Goal: Information Seeking & Learning: Learn about a topic

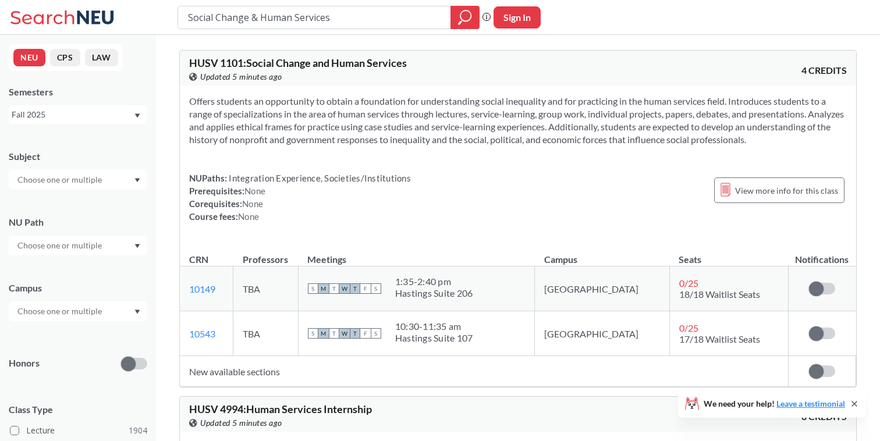
click at [173, 19] on div "Social Change & Human Services Phrase search guarantees the exact search appear…" at bounding box center [440, 17] width 880 height 35
type input "project lab"
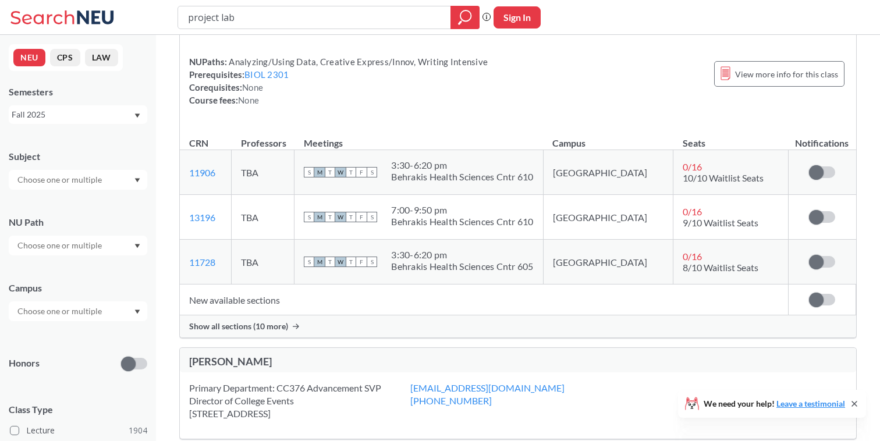
scroll to position [94, 0]
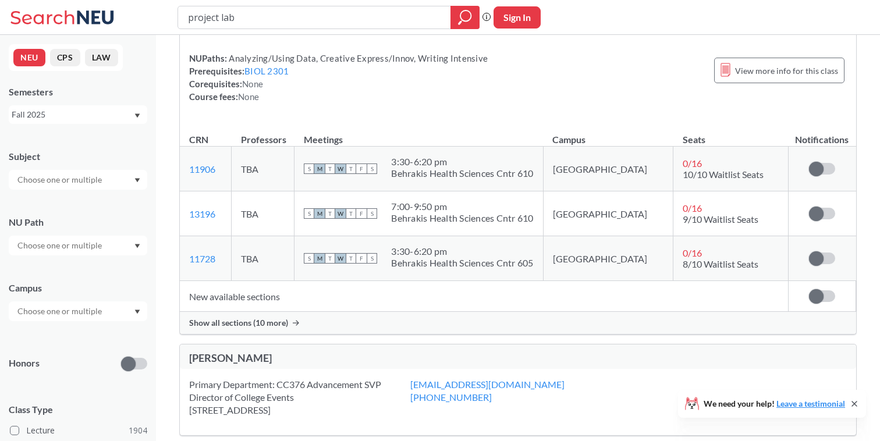
click at [243, 323] on span "Show all sections (10 more)" at bounding box center [238, 323] width 99 height 10
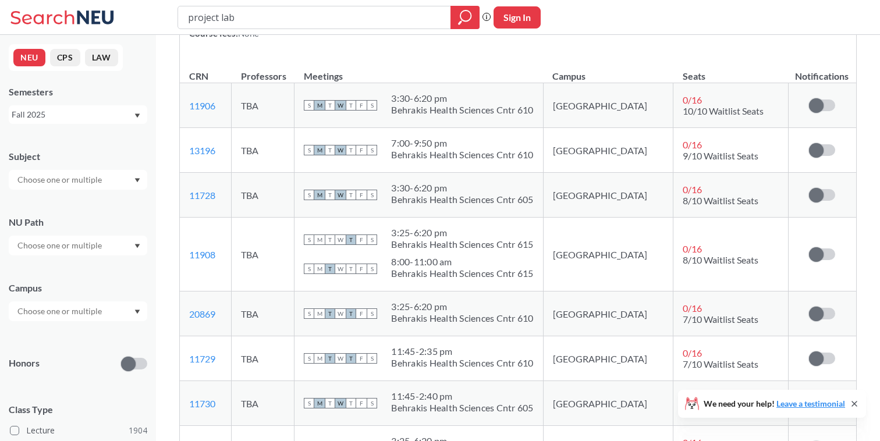
scroll to position [157, 0]
drag, startPoint x: 419, startPoint y: 185, endPoint x: 572, endPoint y: 200, distance: 153.9
click at [543, 200] on td "S M T W T F S 3:30 - 6:20 pm Behrakis Health Sciences Cntr 605" at bounding box center [419, 196] width 249 height 45
copy div
click at [543, 180] on td "S M T W T F S 3:30 - 6:20 pm Behrakis Health Sciences Cntr 605" at bounding box center [419, 196] width 249 height 45
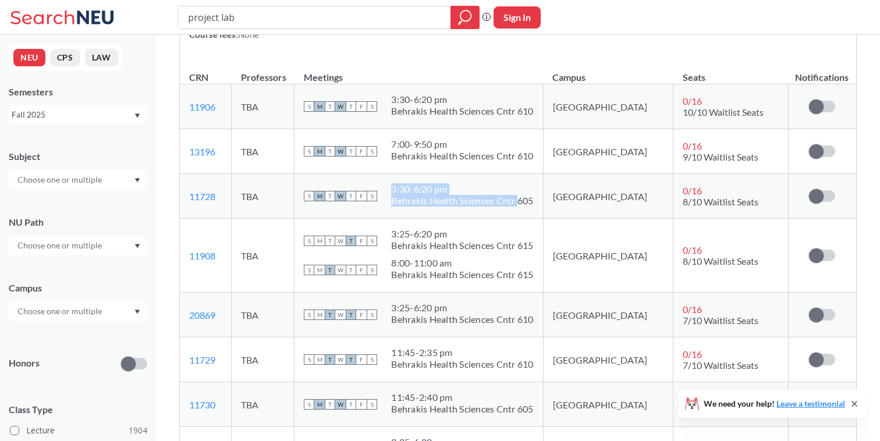
drag, startPoint x: 548, startPoint y: 202, endPoint x: 573, endPoint y: 202, distance: 24.5
click at [543, 202] on td "S M T W T F S 3:30 - 6:20 pm Behrakis Health Sciences Cntr 605" at bounding box center [419, 196] width 249 height 45
copy span "3:30 - 6:20 pm Behrakis Health Sciences Cntr"
click at [511, 179] on td "S M T W T F S 3:30 - 6:20 pm Behrakis Health Sciences Cntr 605" at bounding box center [419, 196] width 249 height 45
drag, startPoint x: 220, startPoint y: 104, endPoint x: 186, endPoint y: 104, distance: 33.8
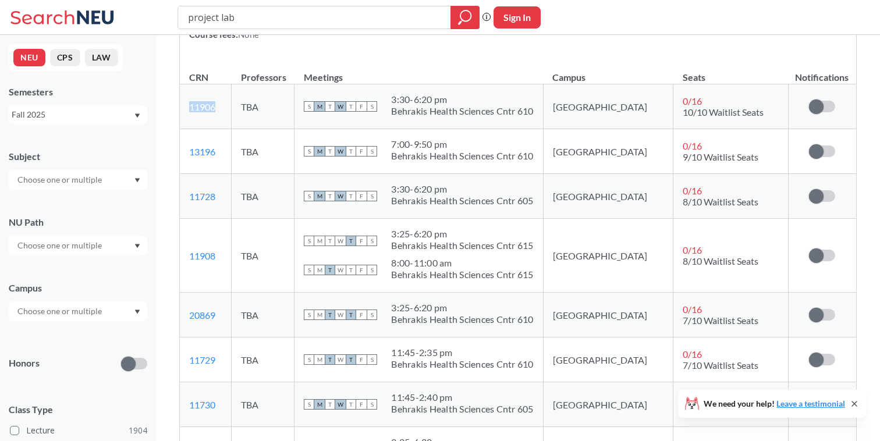
click at [186, 104] on td "11906 View this section on Banner." at bounding box center [206, 106] width 52 height 45
copy link "11906"
click at [232, 105] on td "11906 View this section on Banner." at bounding box center [206, 106] width 52 height 45
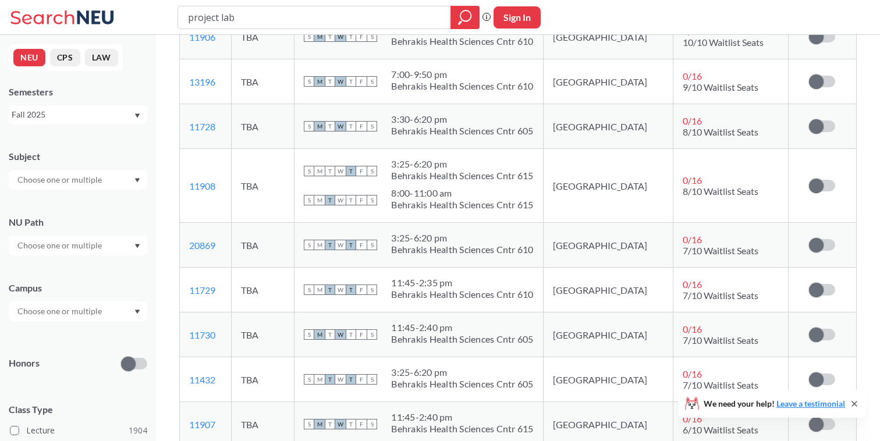
scroll to position [228, 0]
